Goal: Check status: Check status

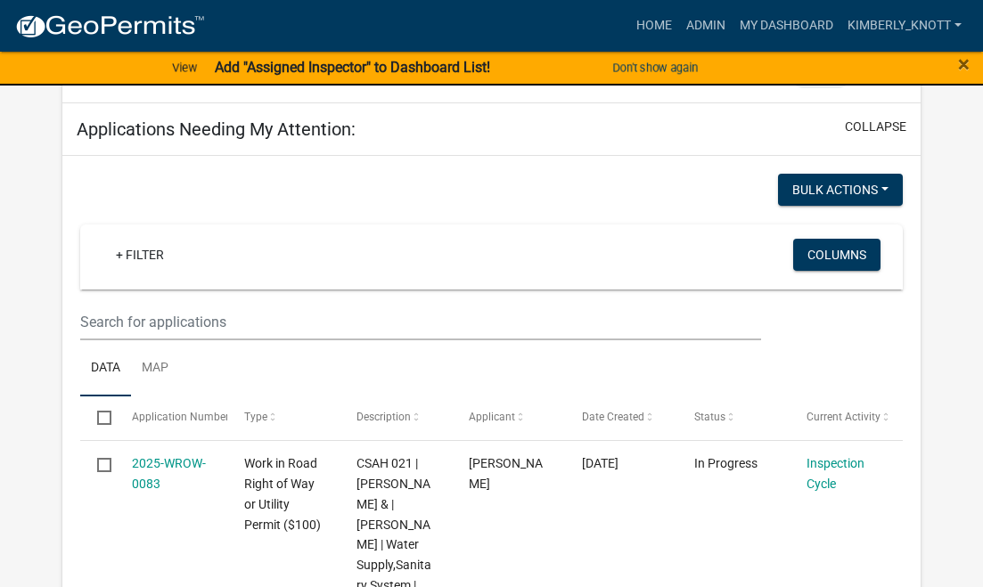
scroll to position [267, 0]
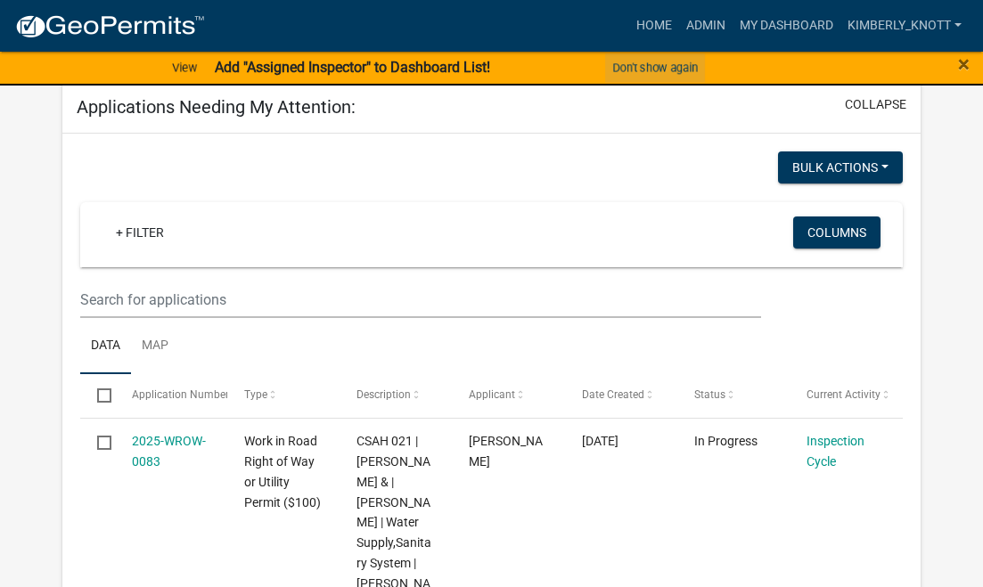
click at [645, 69] on button "Don't show again" at bounding box center [655, 67] width 100 height 29
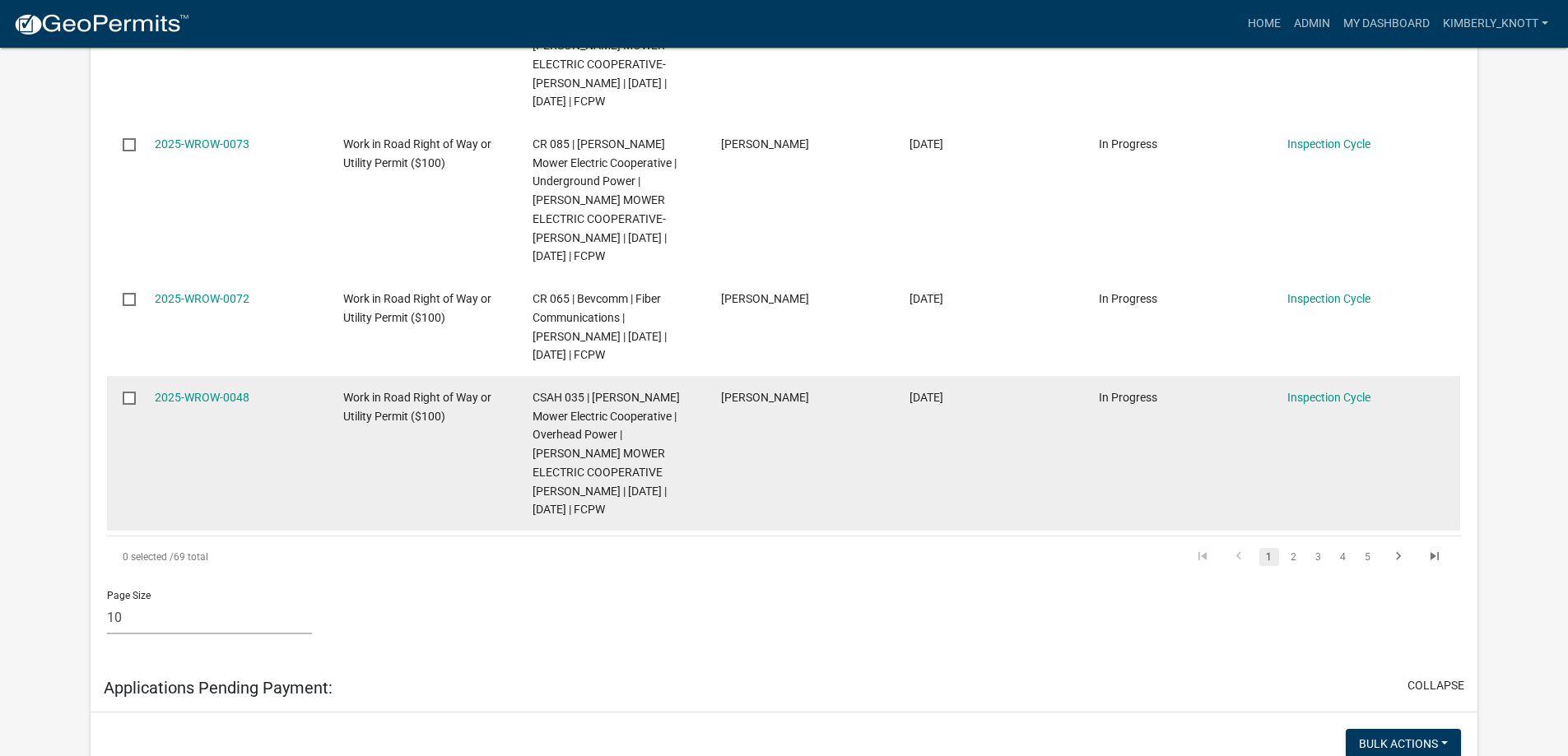
scroll to position [1285, 0]
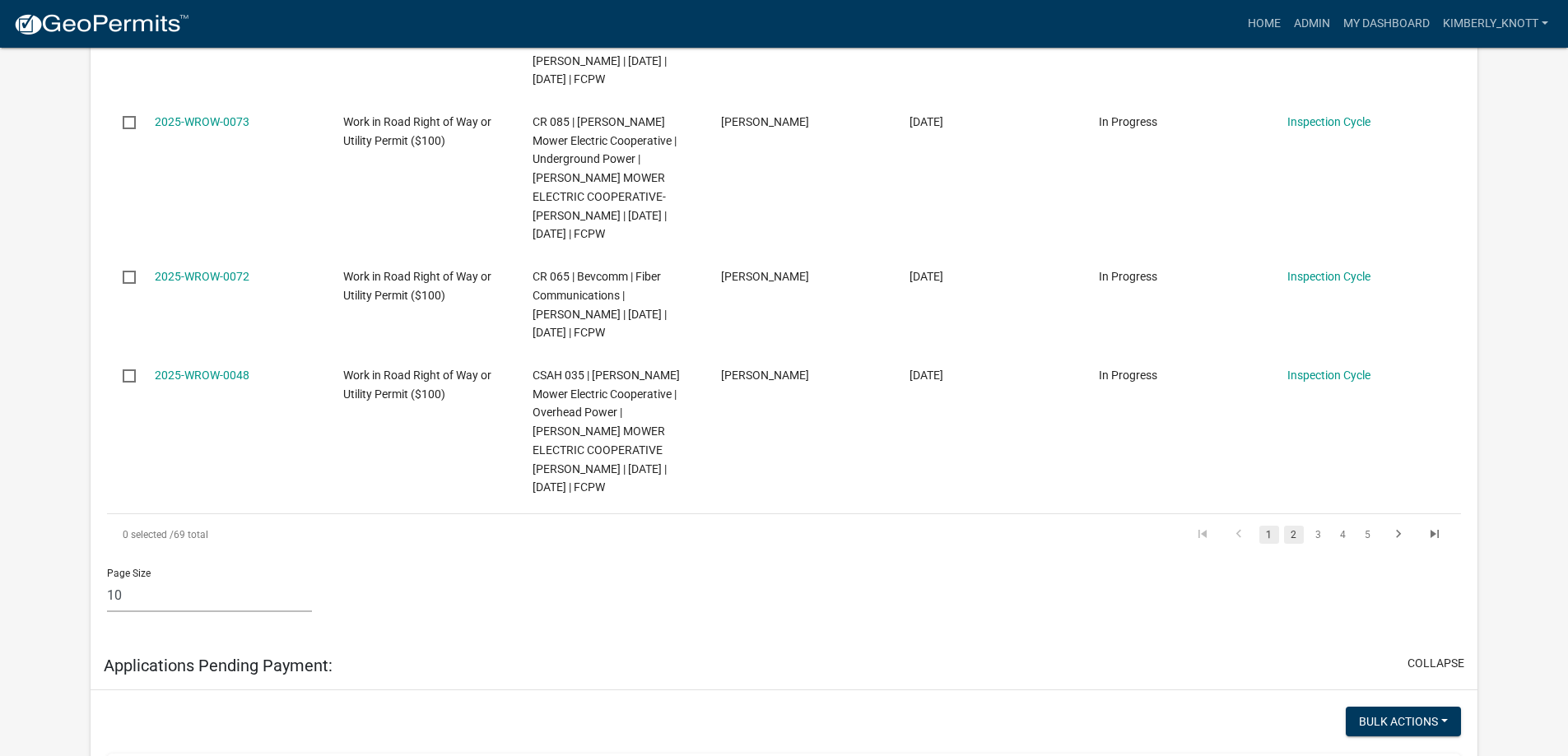
click at [907, 542] on link "2" at bounding box center [1294, 535] width 19 height 18
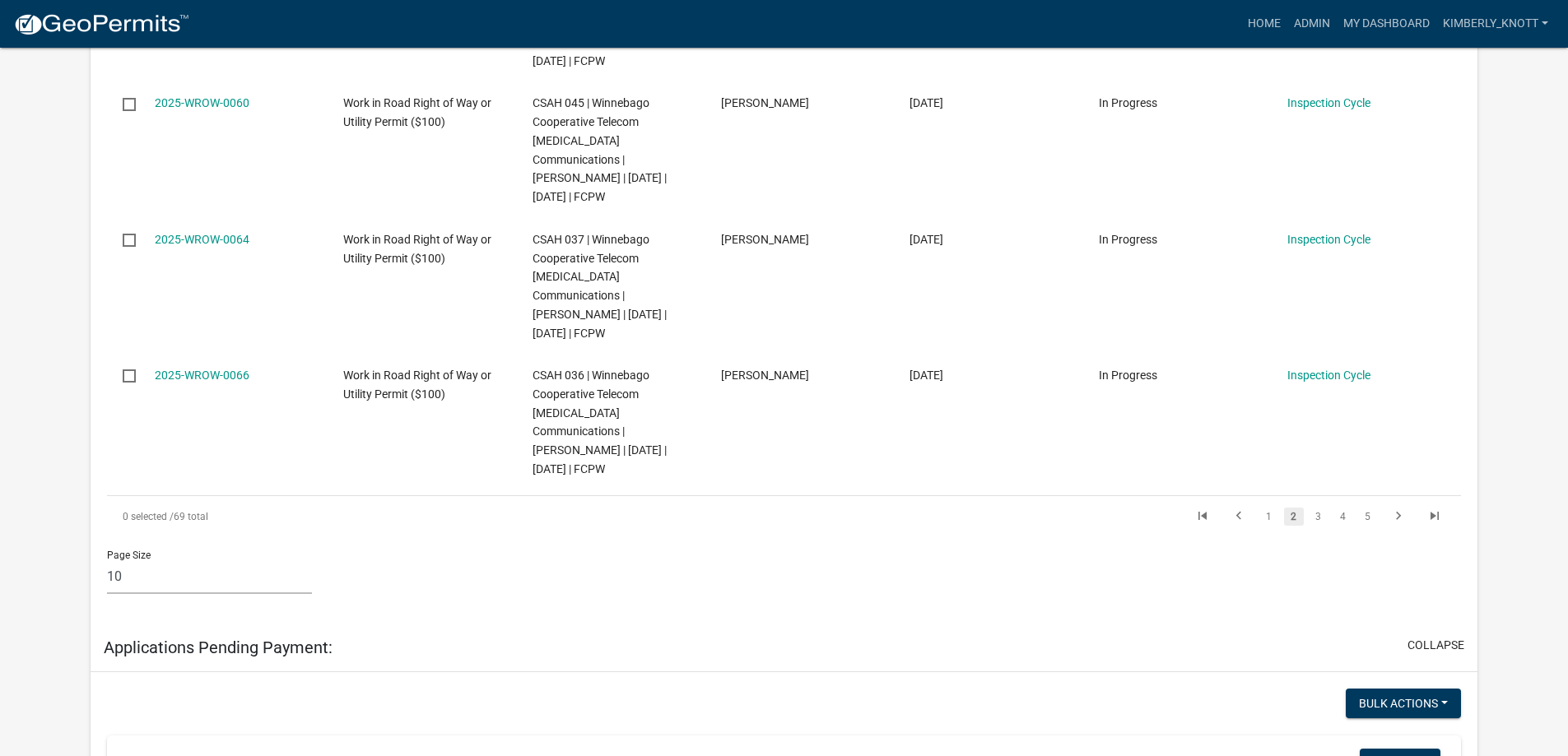
scroll to position [1210, 0]
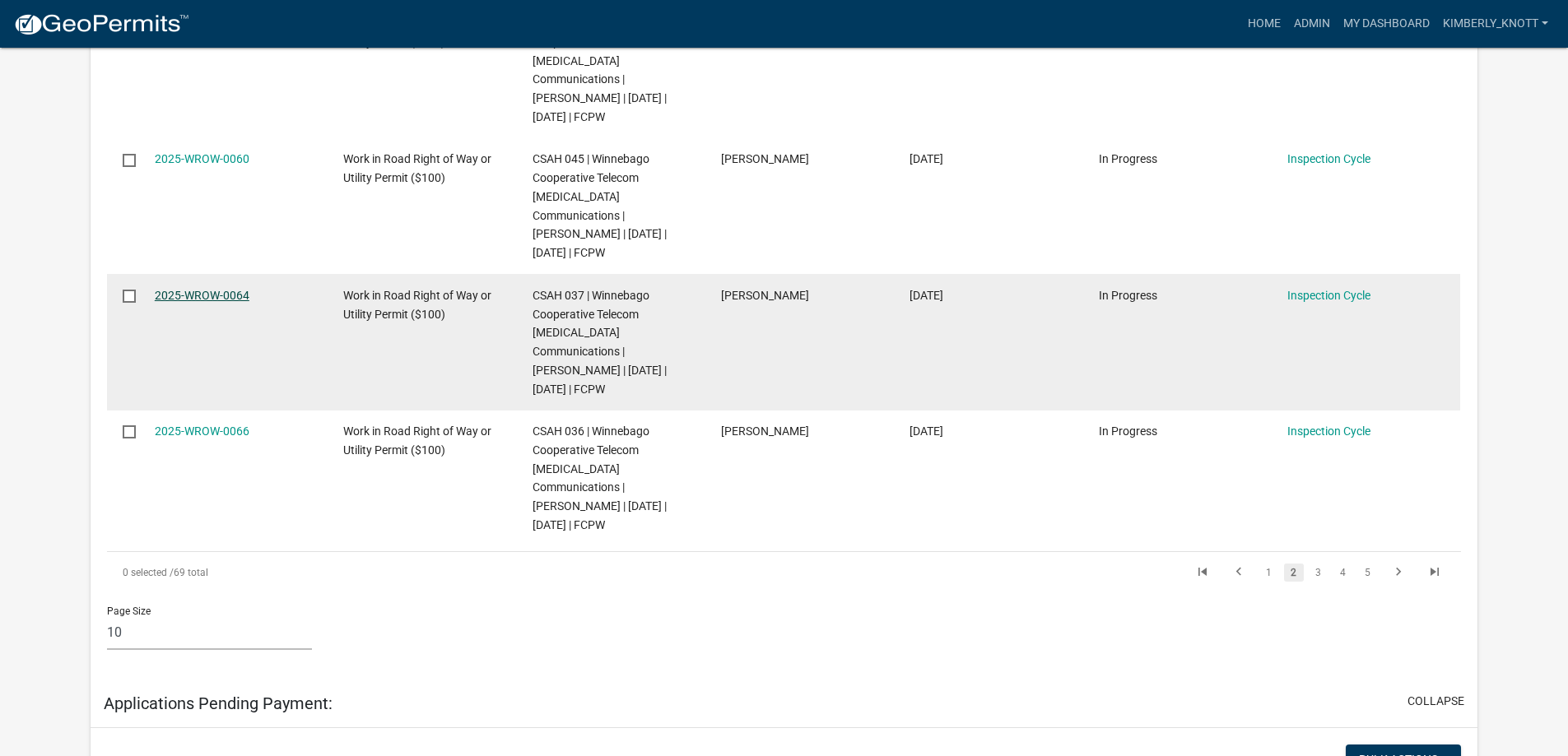
click at [227, 293] on link "2025-WROW-0064" at bounding box center [202, 295] width 95 height 13
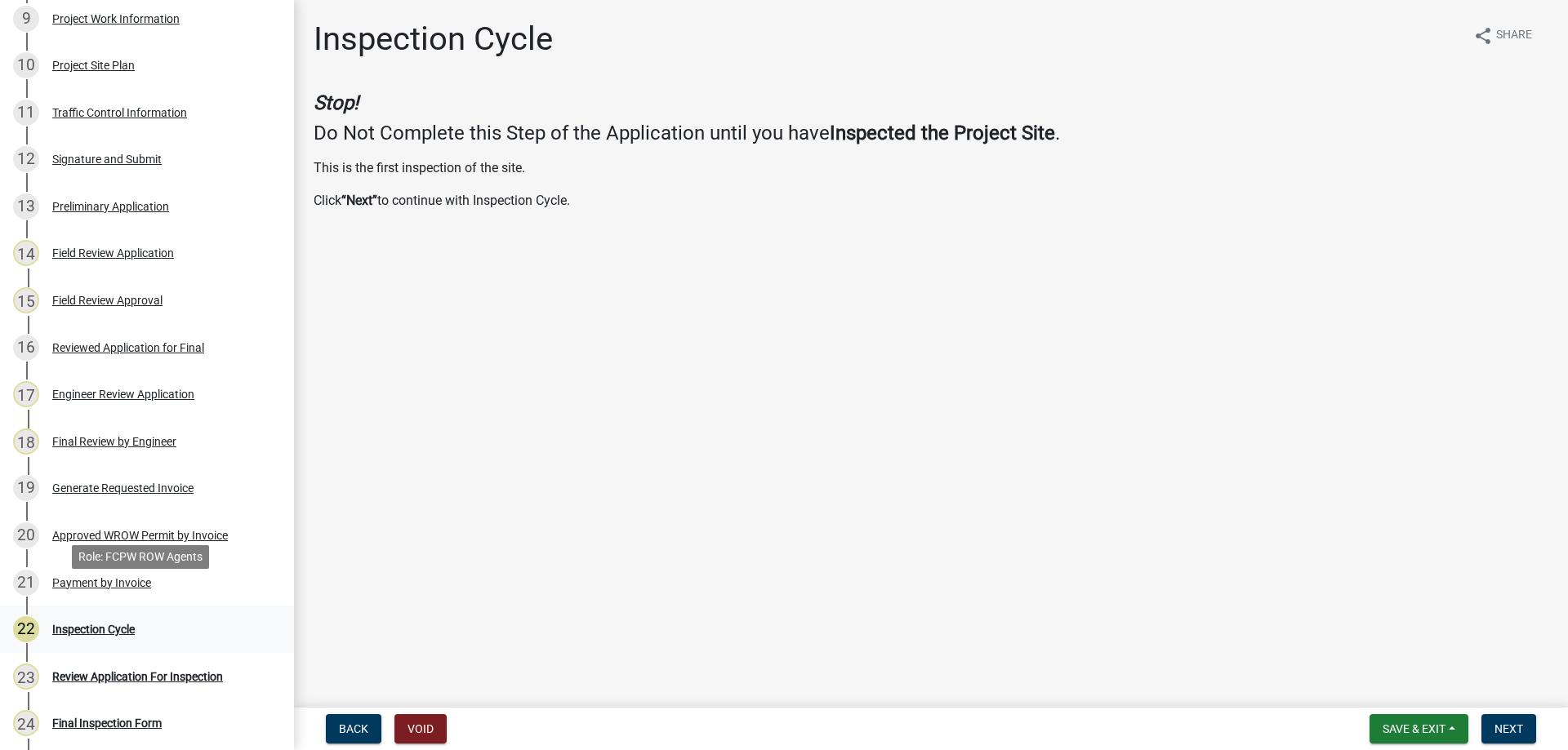
scroll to position [653, 0]
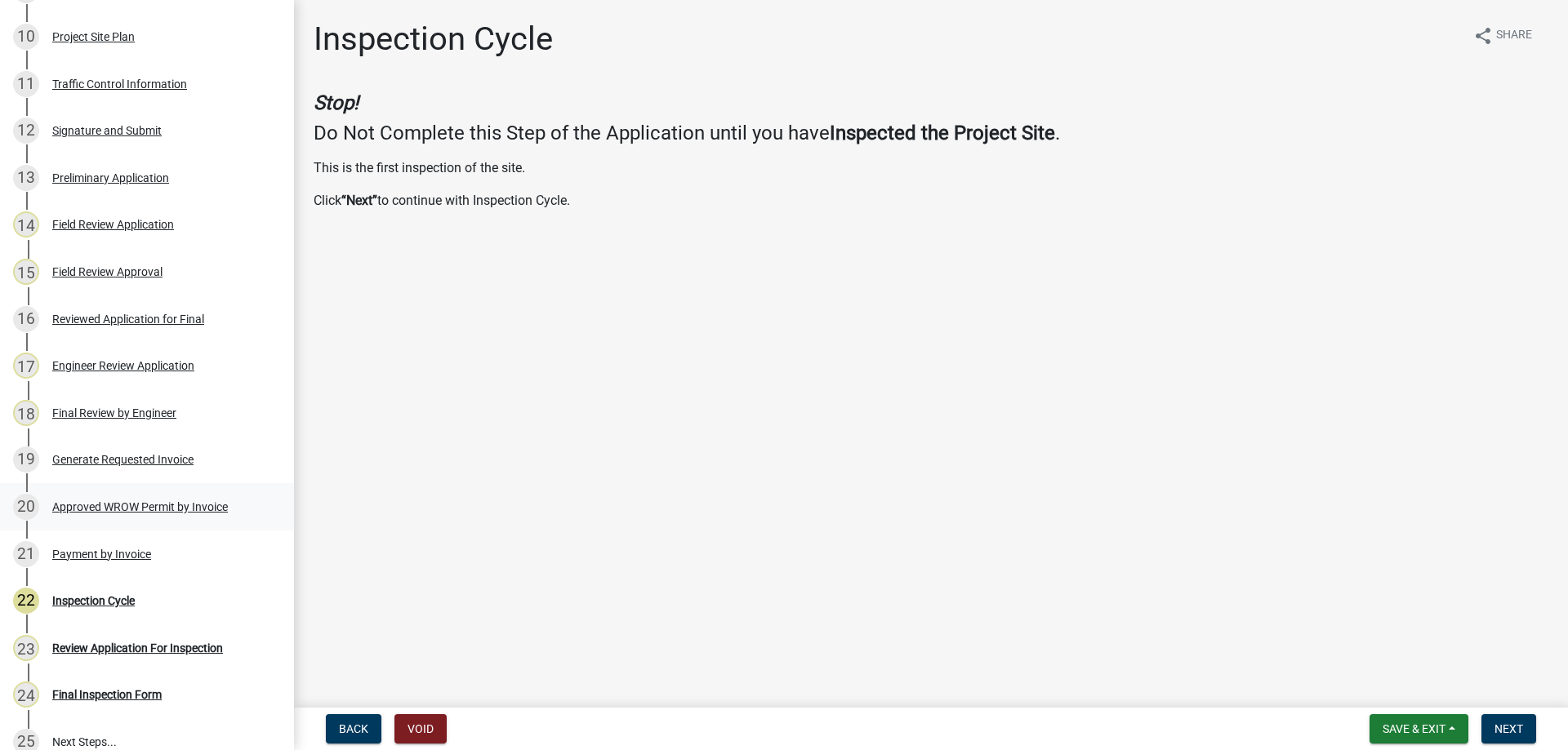
click at [129, 503] on div "Approved WROW Permit by Invoice" at bounding box center [140, 506] width 176 height 11
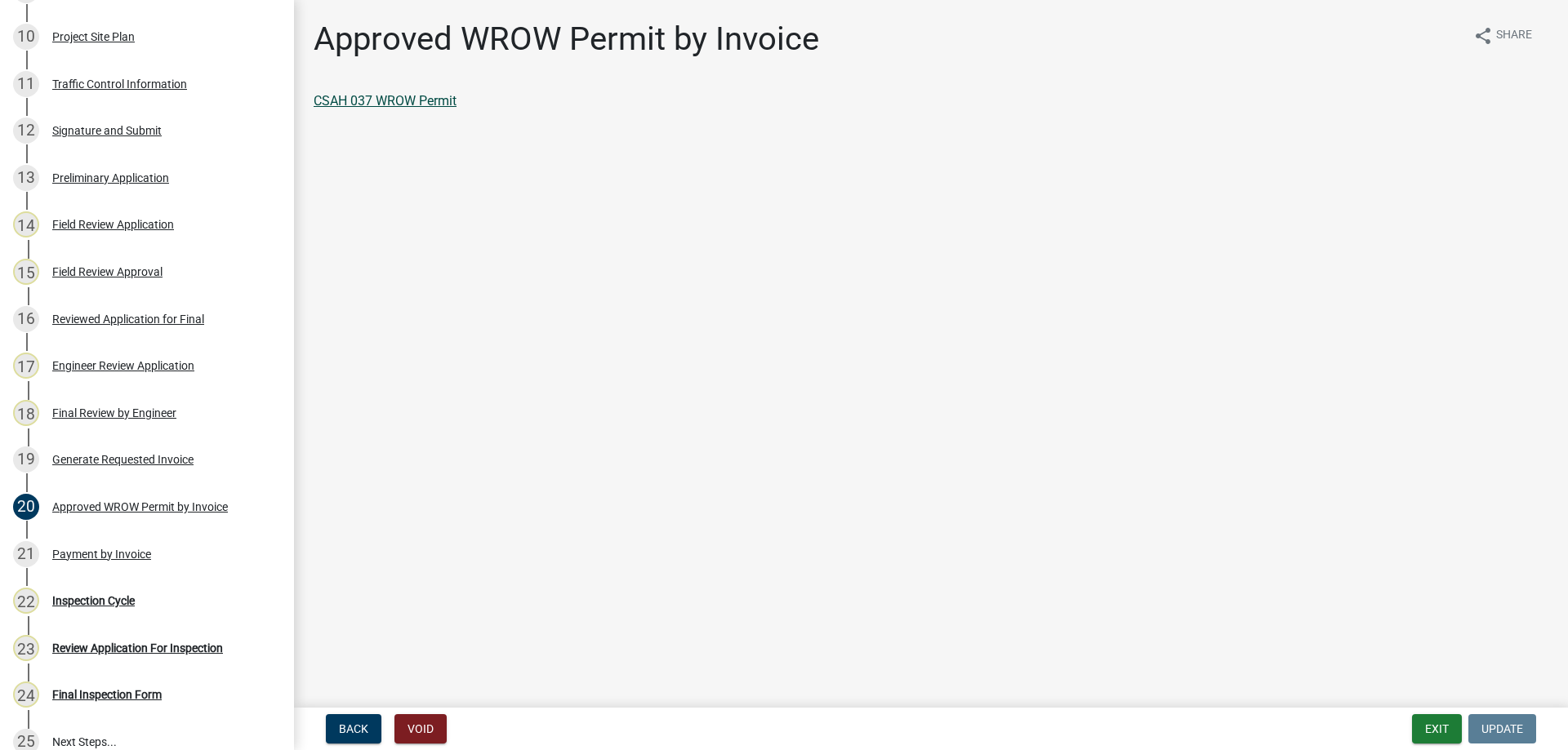
click at [380, 103] on link "CSAH 037 WROW Permit" at bounding box center [385, 101] width 143 height 16
click at [118, 408] on div "Final Review by Engineer" at bounding box center [114, 413] width 125 height 11
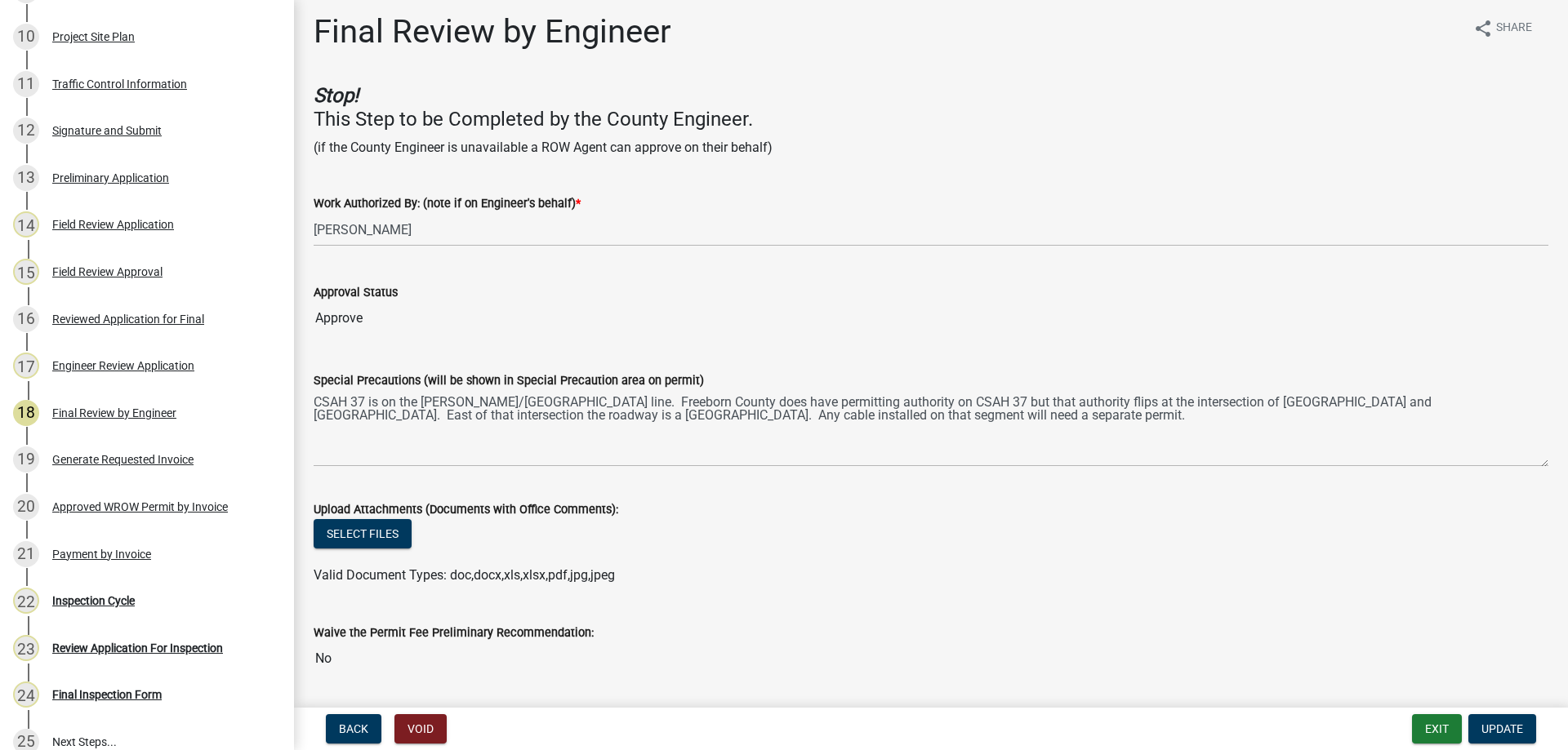
scroll to position [0, 0]
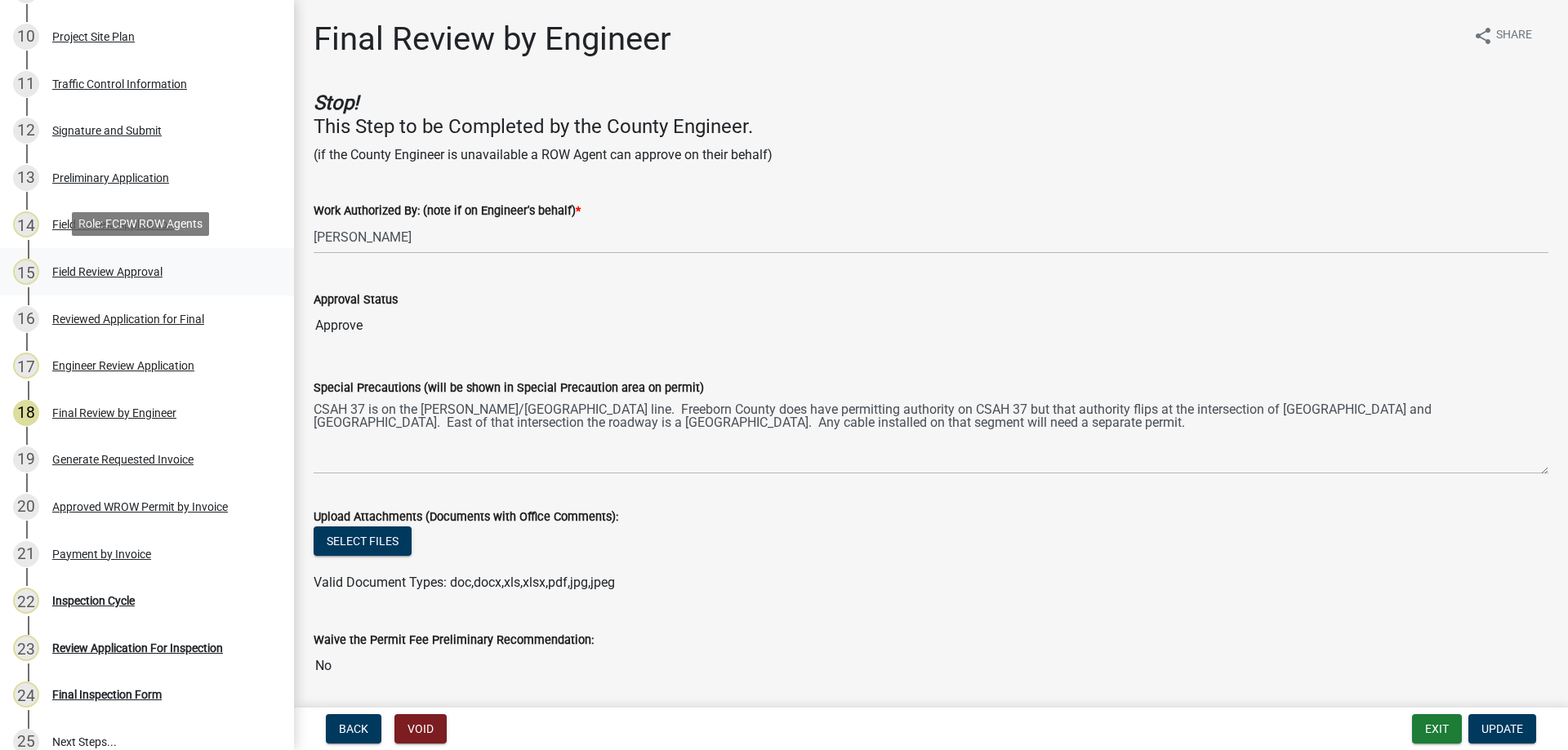
click at [102, 270] on div "Field Review Approval" at bounding box center [107, 272] width 110 height 11
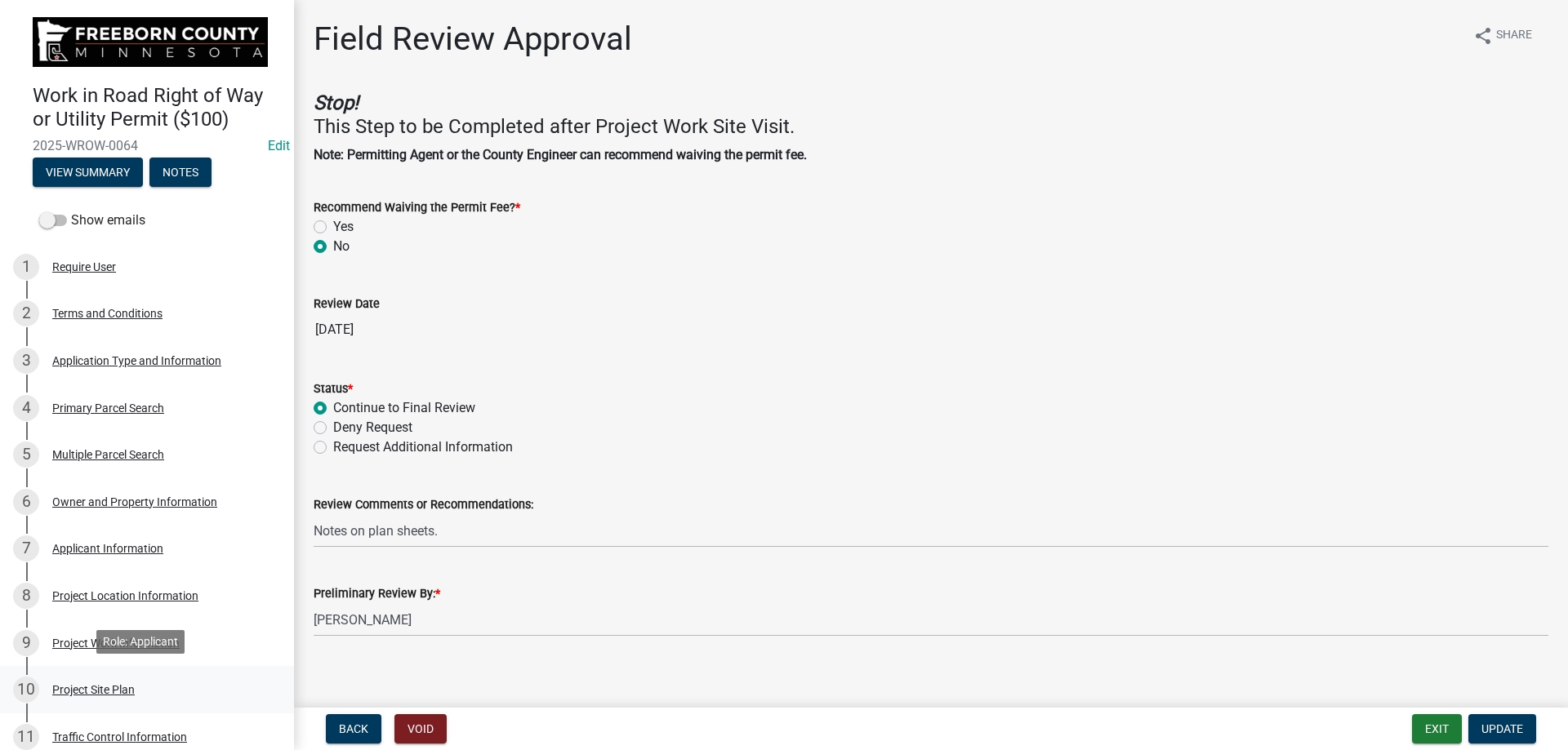
click at [123, 538] on div "Project Site Plan" at bounding box center [93, 690] width 82 height 11
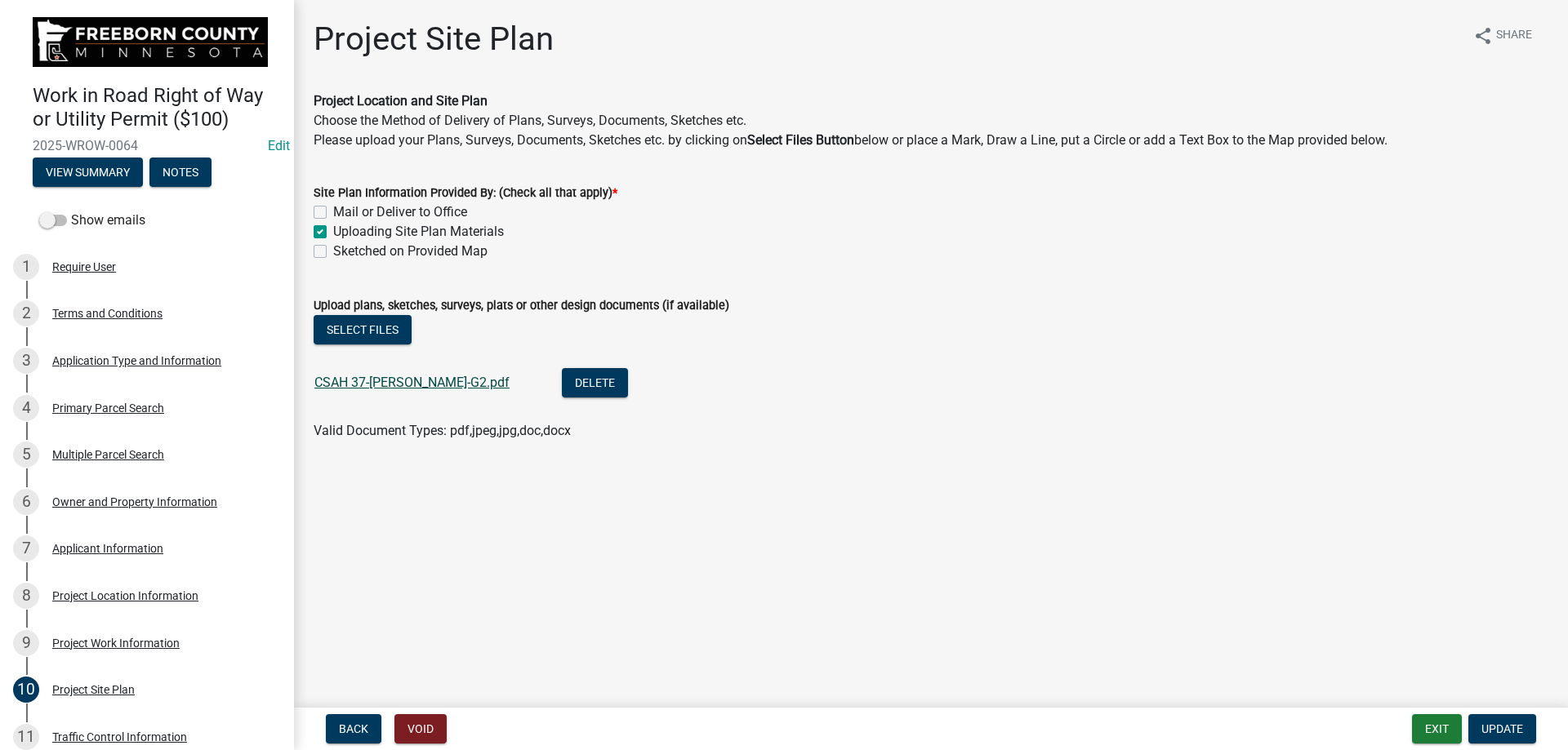
click at [380, 381] on link "CSAH 37-[PERSON_NAME]-G2.pdf" at bounding box center [411, 382] width 195 height 16
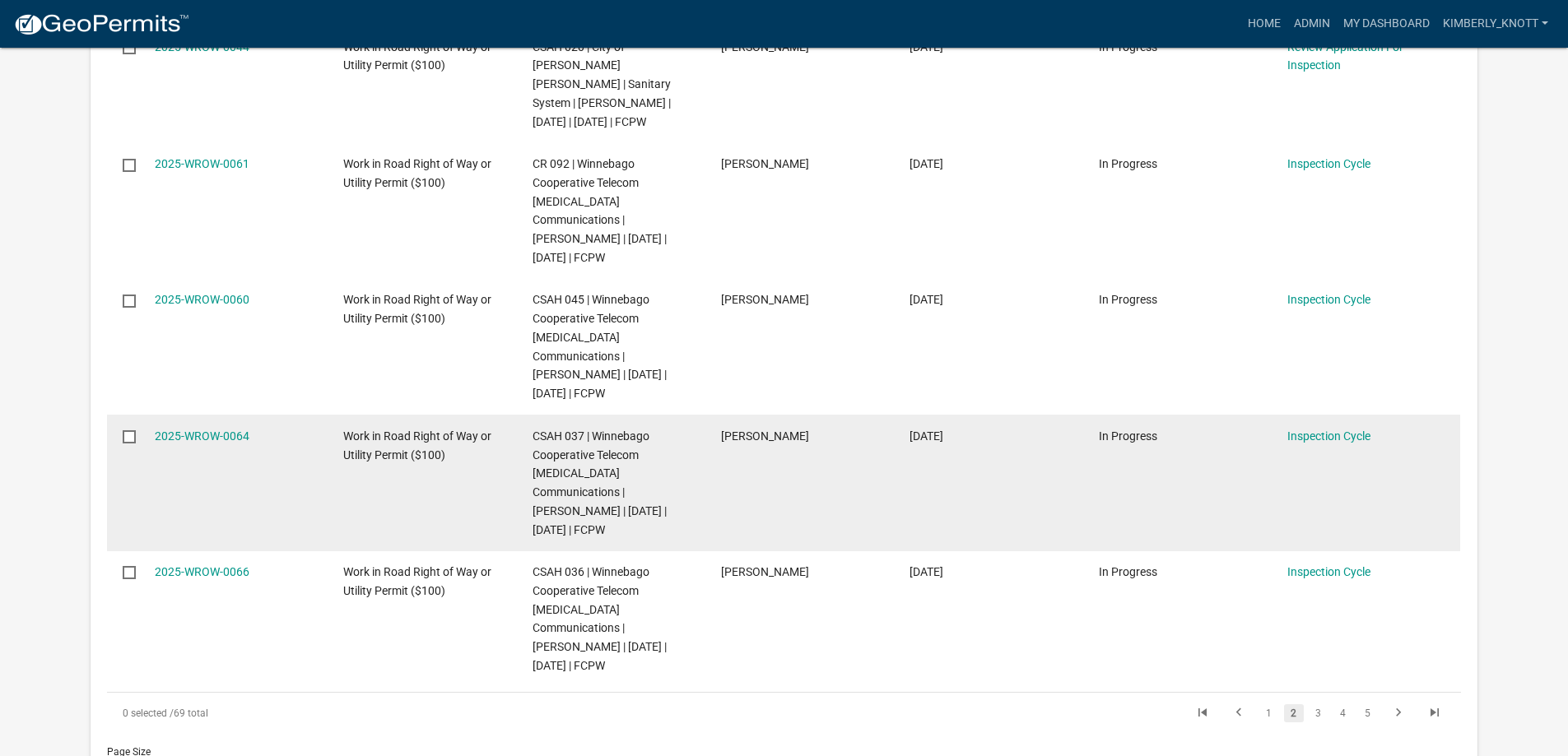
scroll to position [988, 0]
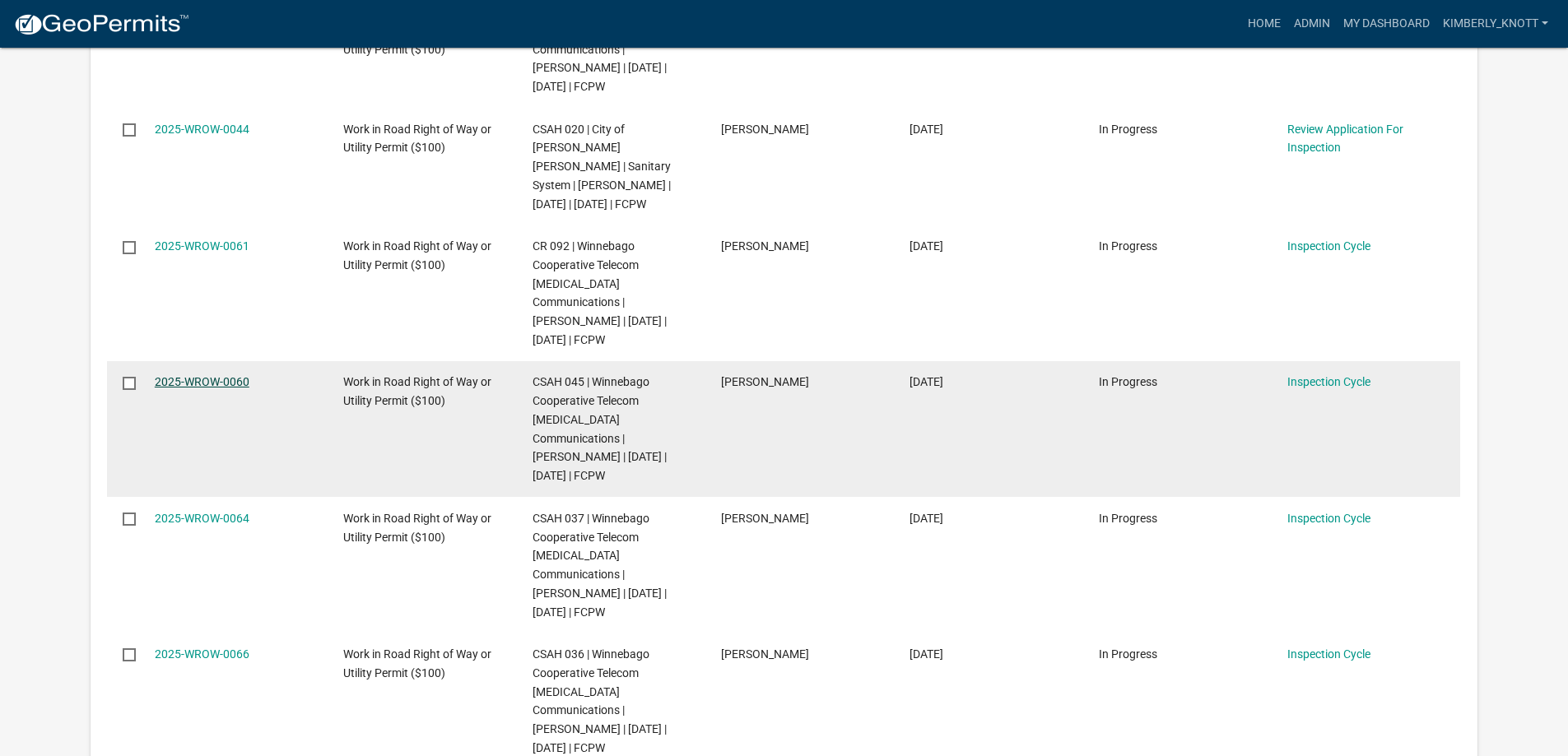
click at [213, 378] on link "2025-WROW-0060" at bounding box center [202, 382] width 95 height 13
